Goal: Communication & Community: Share content

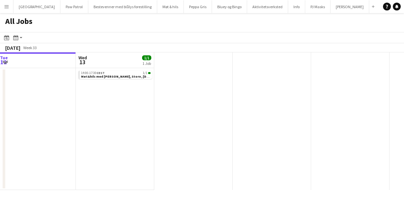
scroll to position [0, 239]
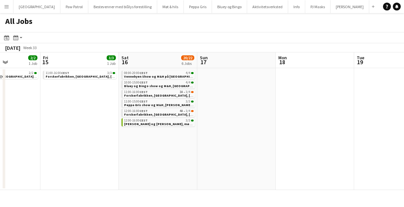
scroll to position [0, 277]
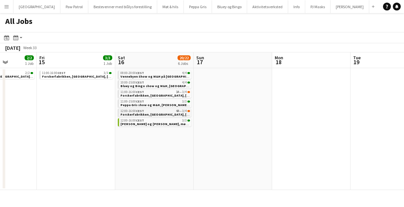
click at [148, 112] on div "12:00-16:00 CEST 4A • 3/4" at bounding box center [154, 110] width 69 height 3
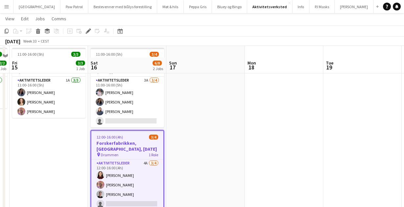
scroll to position [45, 0]
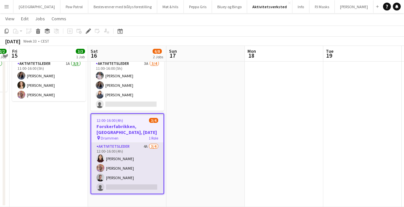
click at [123, 158] on app-card-role "Aktivitetsleder 4A 3/4 12:00-16:00 (4h) Nadia Helena Gustavsen Sacha Perez Niel…" at bounding box center [127, 168] width 72 height 51
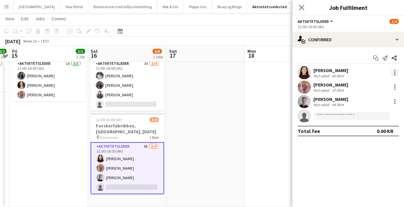
click at [394, 73] on div at bounding box center [394, 72] width 1 height 1
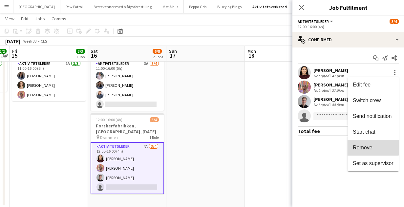
click at [366, 146] on span "Remove" at bounding box center [362, 148] width 20 height 6
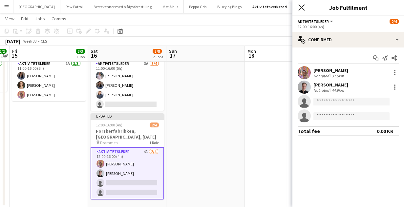
click at [301, 9] on icon "Close pop-in" at bounding box center [301, 7] width 6 height 6
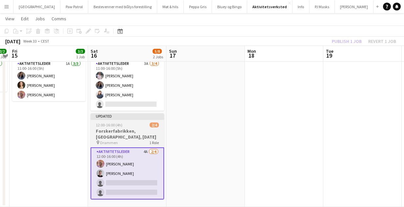
click at [129, 131] on h3 "Forskerfabrikken, Drammen, 16. august" at bounding box center [126, 134] width 73 height 12
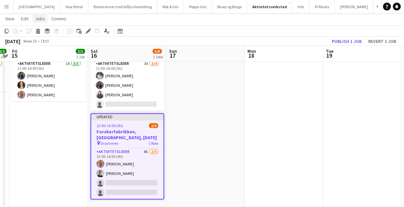
click at [39, 19] on span "Jobs" at bounding box center [40, 19] width 10 height 6
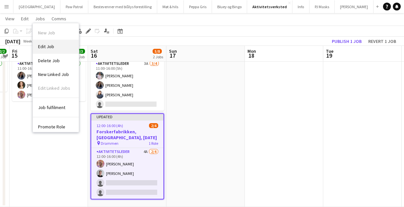
click at [49, 47] on span "Edit Job" at bounding box center [46, 47] width 16 height 6
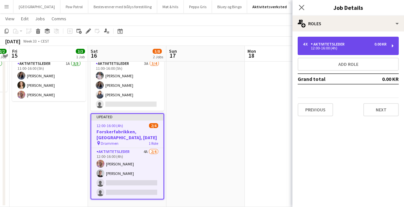
click at [333, 48] on div "12:00-16:00 (4h)" at bounding box center [345, 48] width 84 height 3
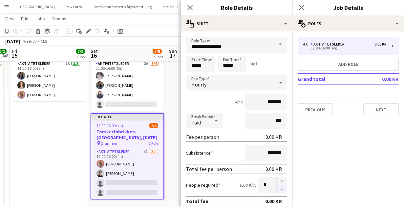
click at [279, 189] on button "button" at bounding box center [281, 190] width 10 height 8
type input "*"
click at [189, 5] on icon "Close pop-in" at bounding box center [190, 7] width 6 height 6
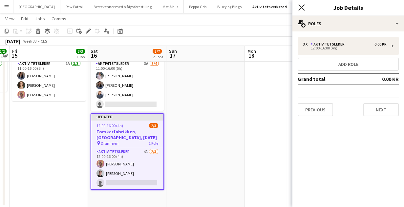
click at [301, 8] on icon at bounding box center [301, 7] width 6 height 6
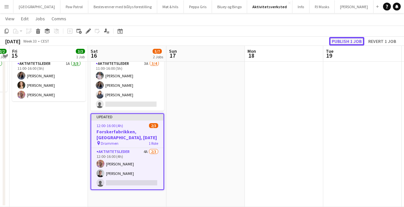
click at [354, 42] on button "Publish 1 job" at bounding box center [346, 41] width 35 height 9
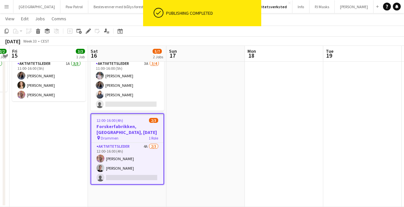
click at [120, 122] on span "12:00-16:00 (4h)" at bounding box center [109, 120] width 27 height 5
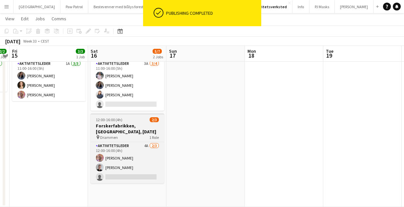
click at [120, 122] on span "12:00-16:00 (4h)" at bounding box center [109, 119] width 27 height 5
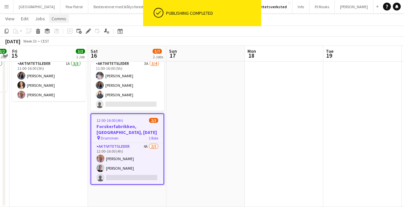
click at [62, 16] on span "Comms" at bounding box center [58, 19] width 15 height 6
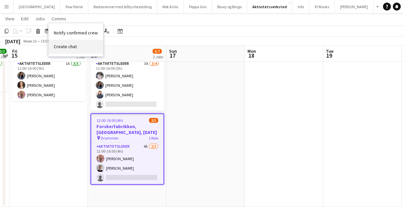
click at [68, 52] on link "Create chat" at bounding box center [76, 47] width 54 height 14
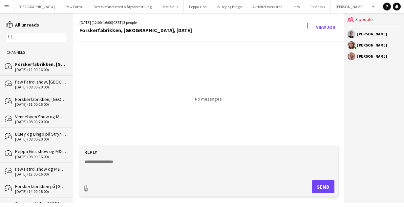
click at [162, 170] on textarea at bounding box center [210, 167] width 252 height 17
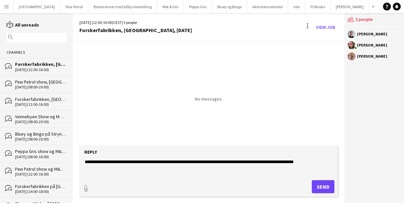
click at [248, 165] on textarea "**********" at bounding box center [210, 167] width 252 height 17
click at [318, 162] on textarea "**********" at bounding box center [210, 167] width 252 height 17
type textarea "**********"
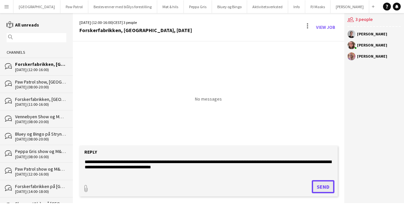
click at [319, 189] on button "Send" at bounding box center [322, 186] width 23 height 13
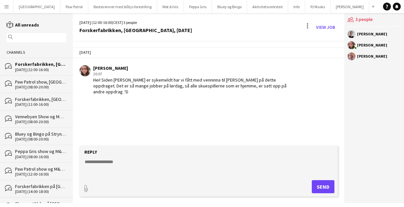
click at [8, 8] on app-icon "Menu" at bounding box center [6, 6] width 5 height 5
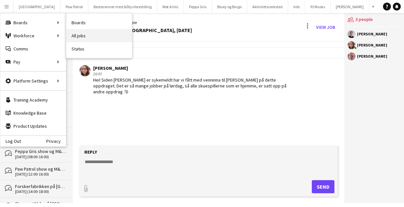
click at [82, 40] on link "All jobs" at bounding box center [99, 35] width 66 height 13
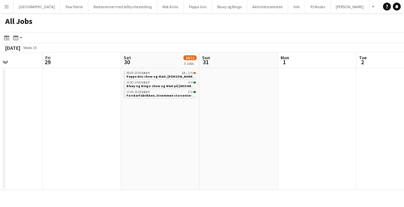
scroll to position [0, 287]
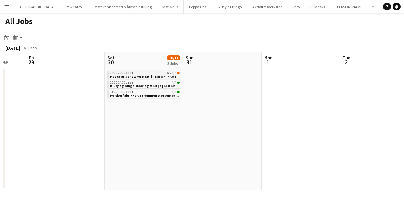
click at [152, 74] on span "Peppa Gris show og M&H, Sandnes lørdag 30. august" at bounding box center [149, 76] width 78 height 4
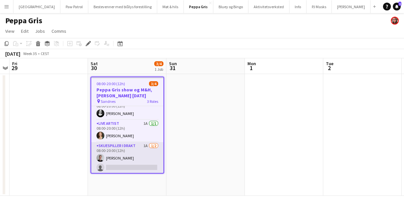
scroll to position [10, 0]
